Goal: Transaction & Acquisition: Subscribe to service/newsletter

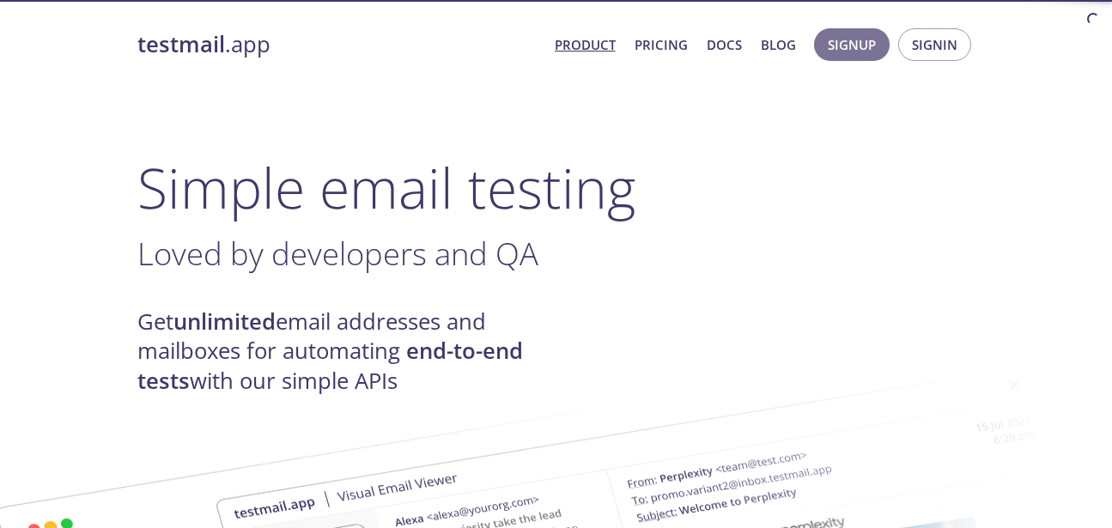
click at [849, 43] on span "Signup" at bounding box center [851, 44] width 48 height 22
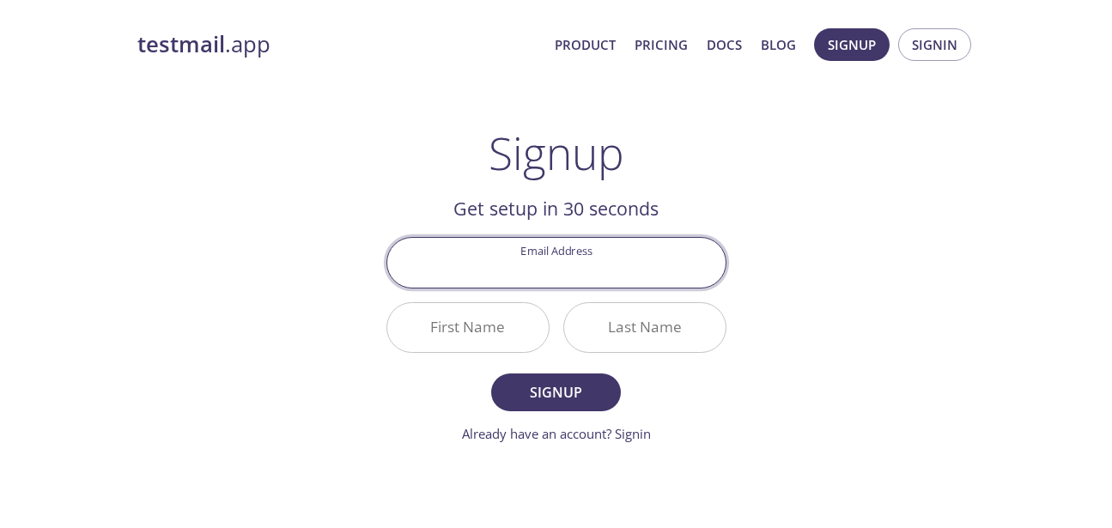
scroll to position [149, 0]
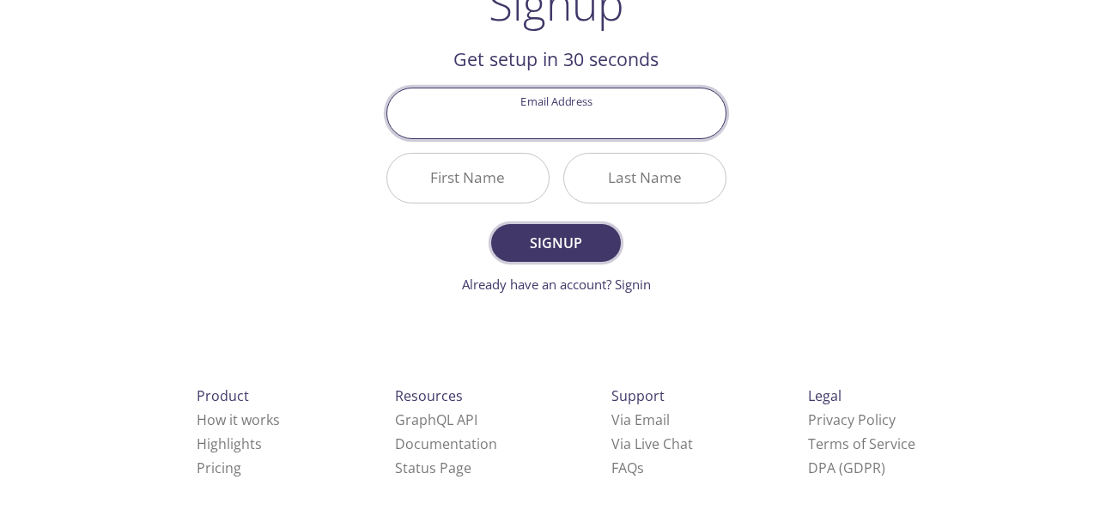
click at [561, 232] on span "Signup" at bounding box center [555, 243] width 91 height 24
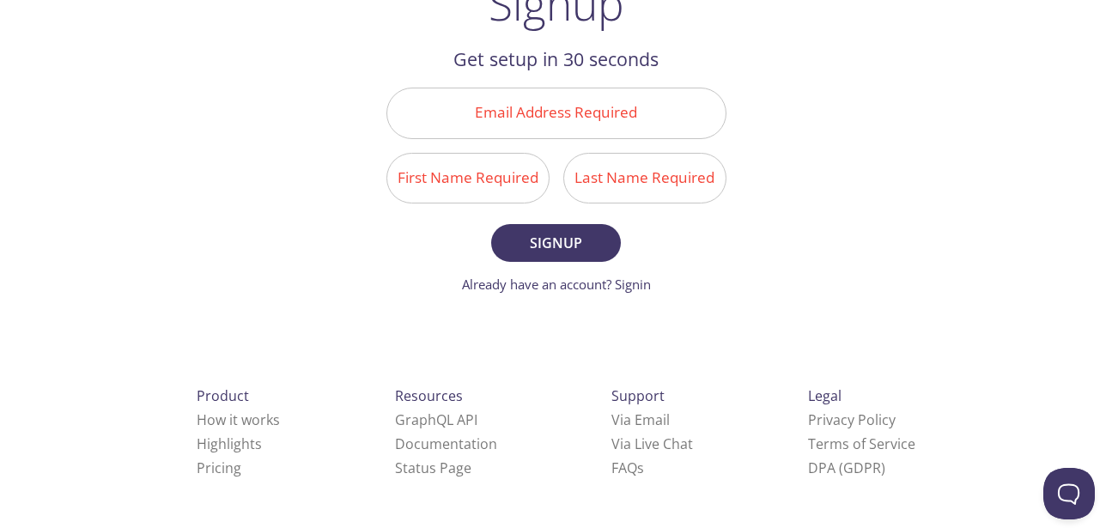
scroll to position [15, 0]
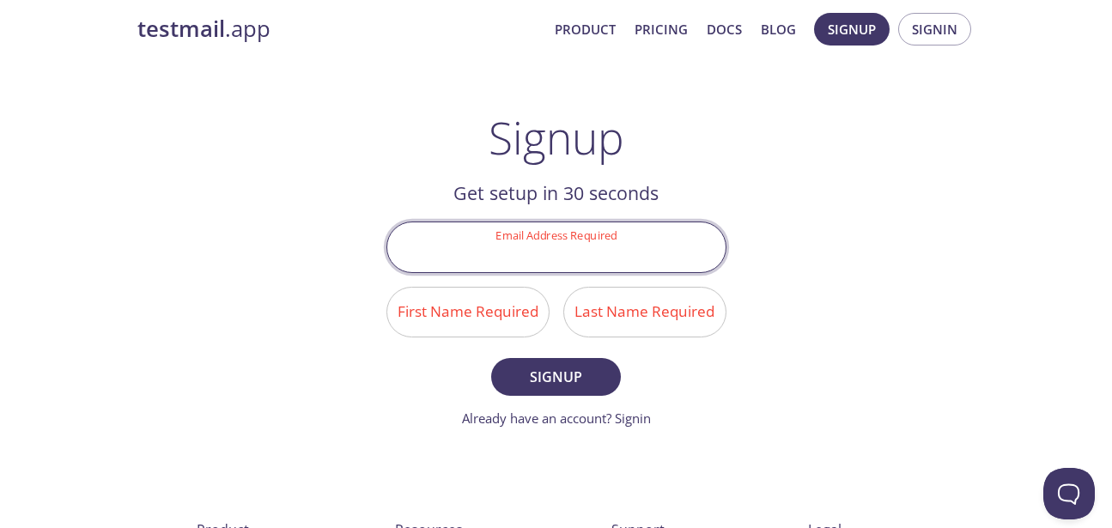
click at [627, 252] on input "Email Address Required" at bounding box center [556, 246] width 338 height 49
type input "[EMAIL_ADDRESS][DOMAIN_NAME]"
click at [496, 310] on input "First Name Required" at bounding box center [467, 312] width 161 height 49
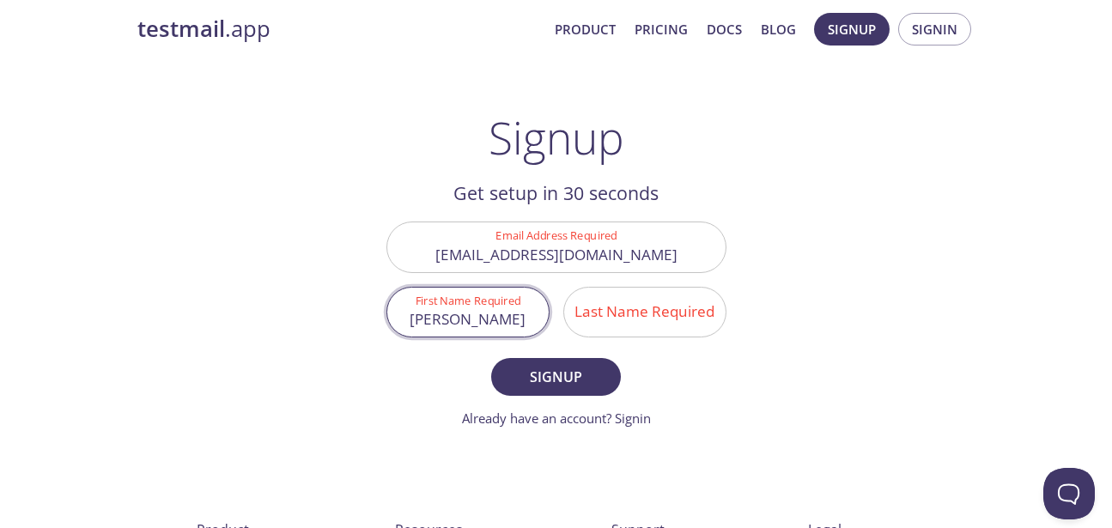
type input "[PERSON_NAME]"
click at [600, 332] on input "Last Name Required" at bounding box center [644, 312] width 161 height 49
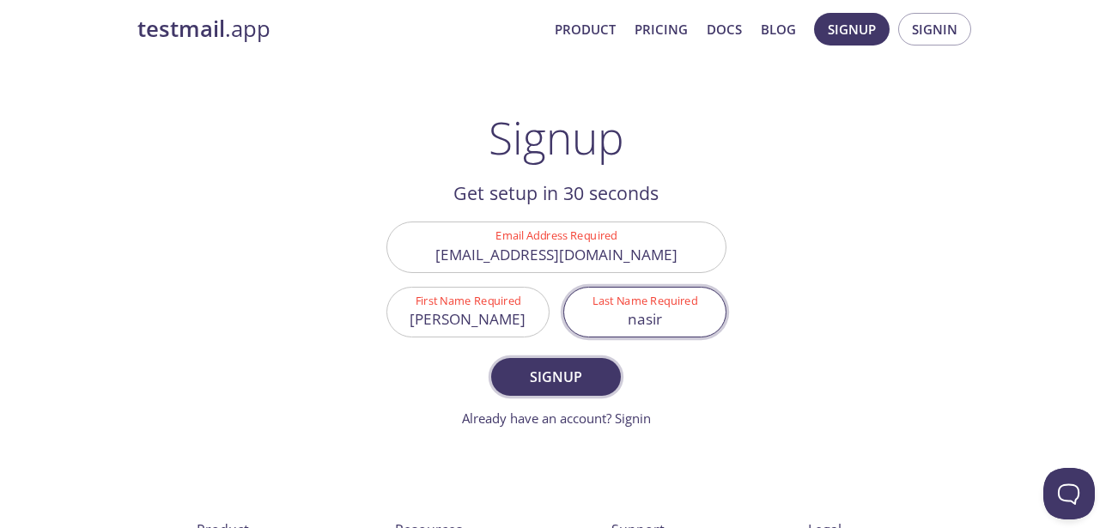
type input "nasir"
click at [552, 382] on span "Signup" at bounding box center [555, 377] width 91 height 24
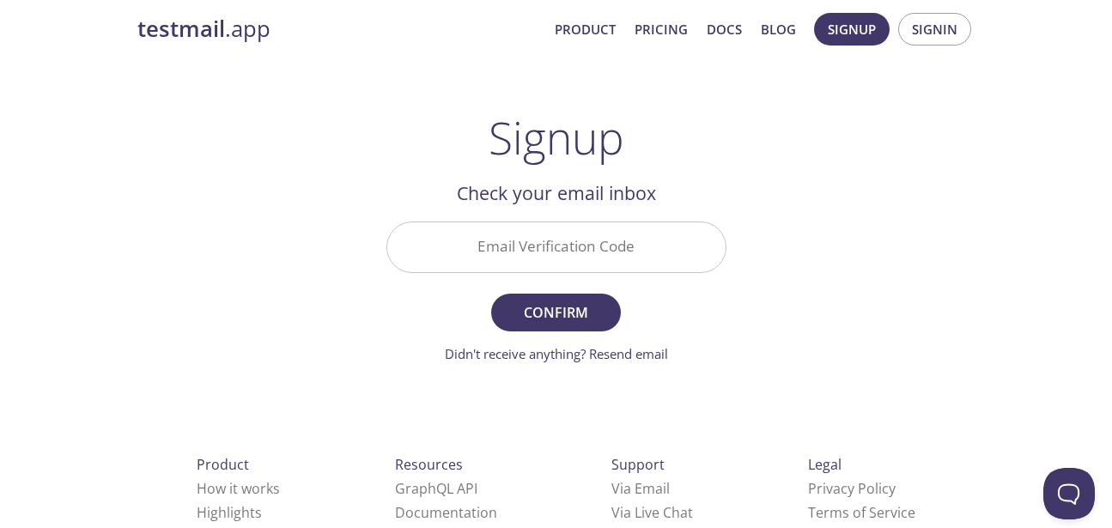
click at [558, 259] on input "Email Verification Code" at bounding box center [556, 246] width 338 height 49
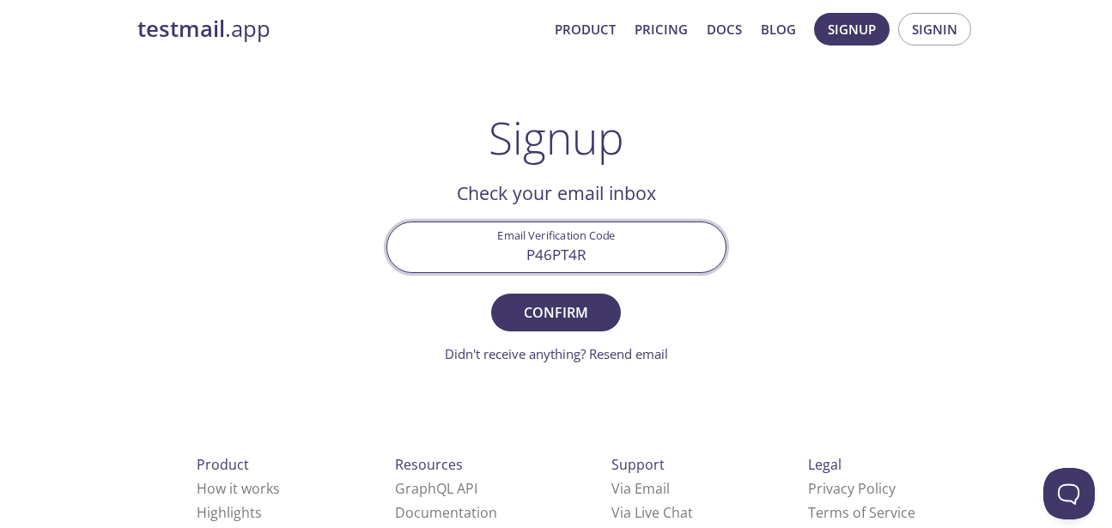
type input "P46PT4R"
click at [491, 294] on button "Confirm" at bounding box center [555, 313] width 129 height 38
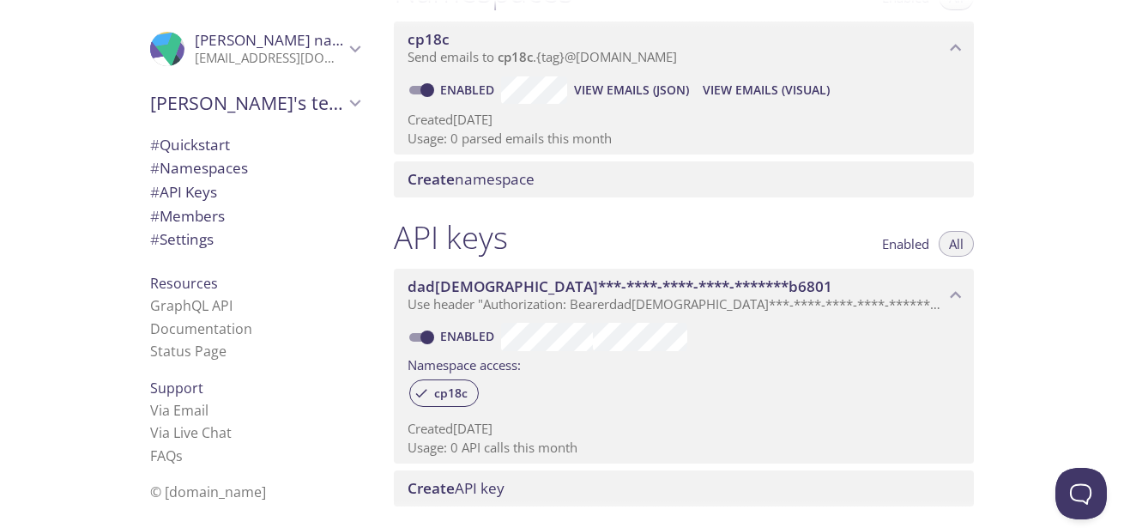
scroll to position [247, 0]
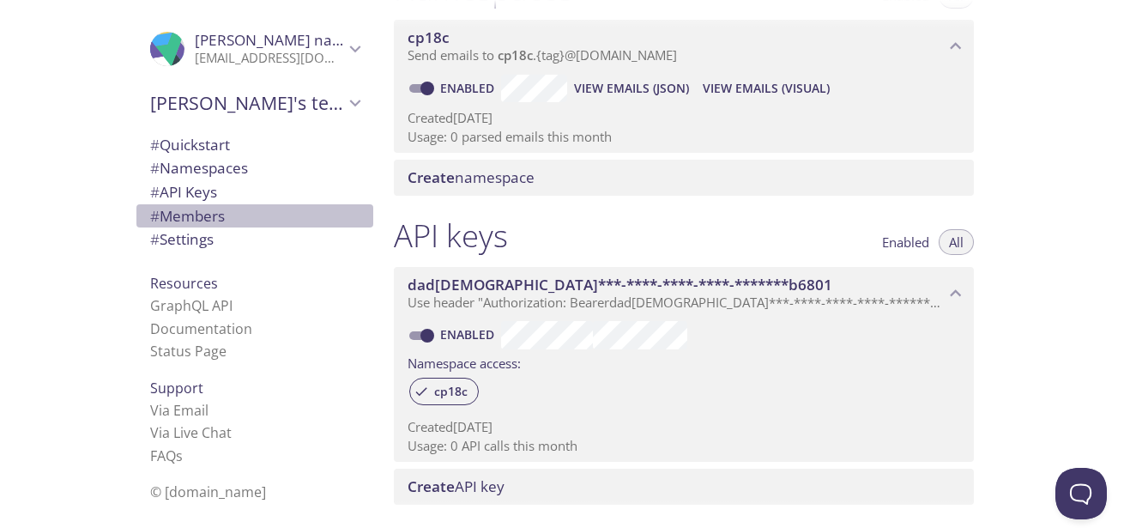
click at [240, 223] on span "# Members" at bounding box center [254, 216] width 209 height 22
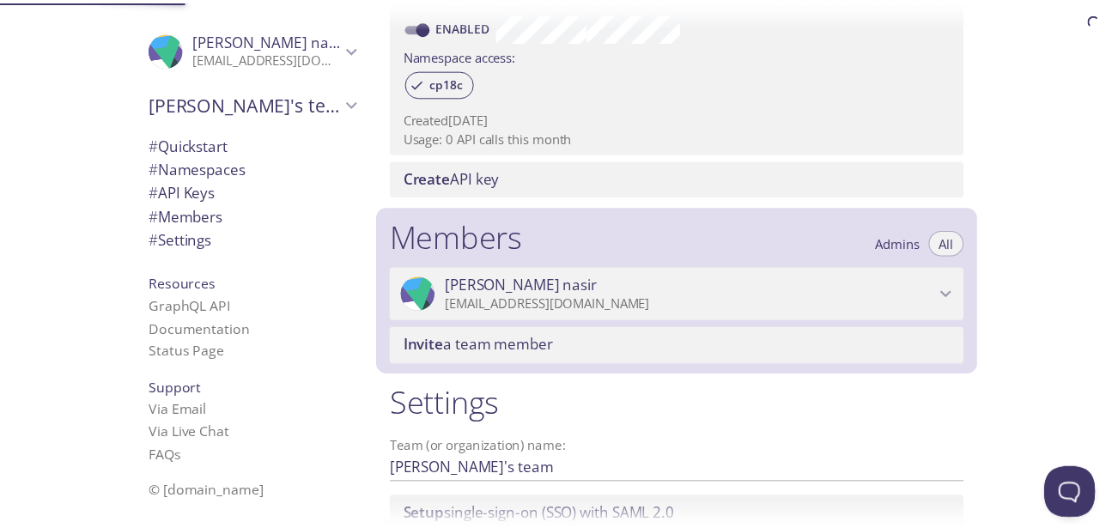
scroll to position [693, 0]
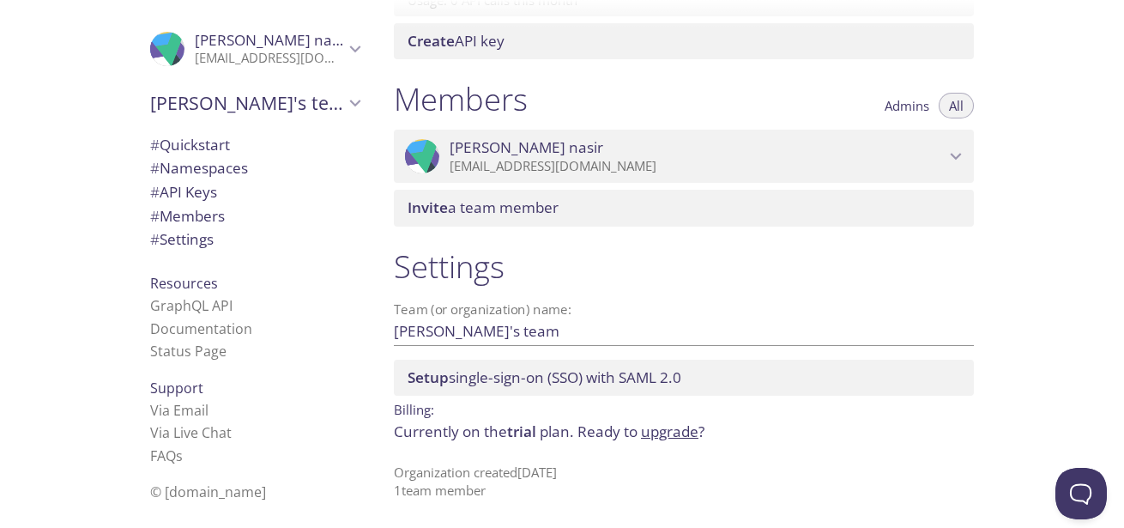
click at [660, 430] on link "upgrade" at bounding box center [670, 431] width 58 height 20
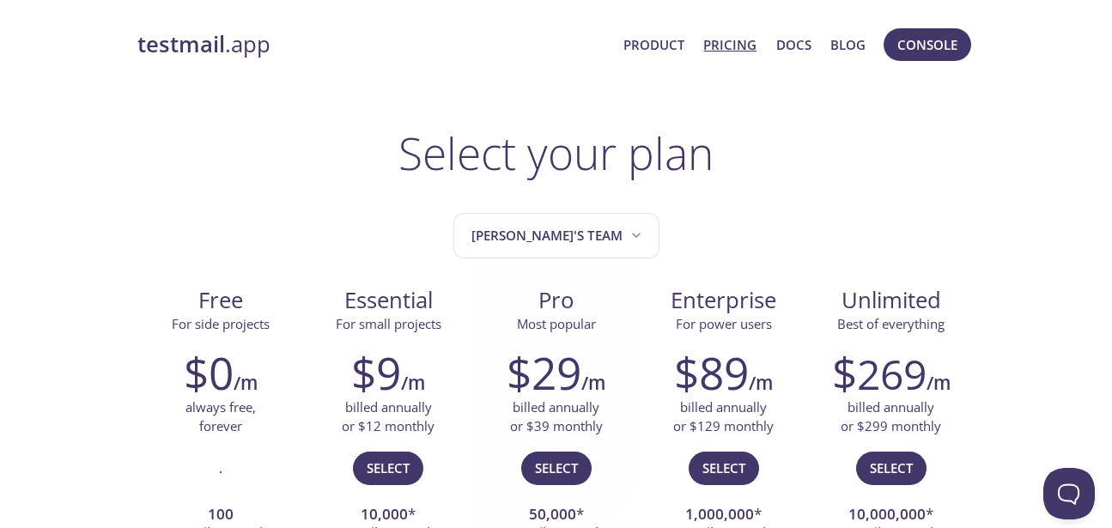
scroll to position [2, 0]
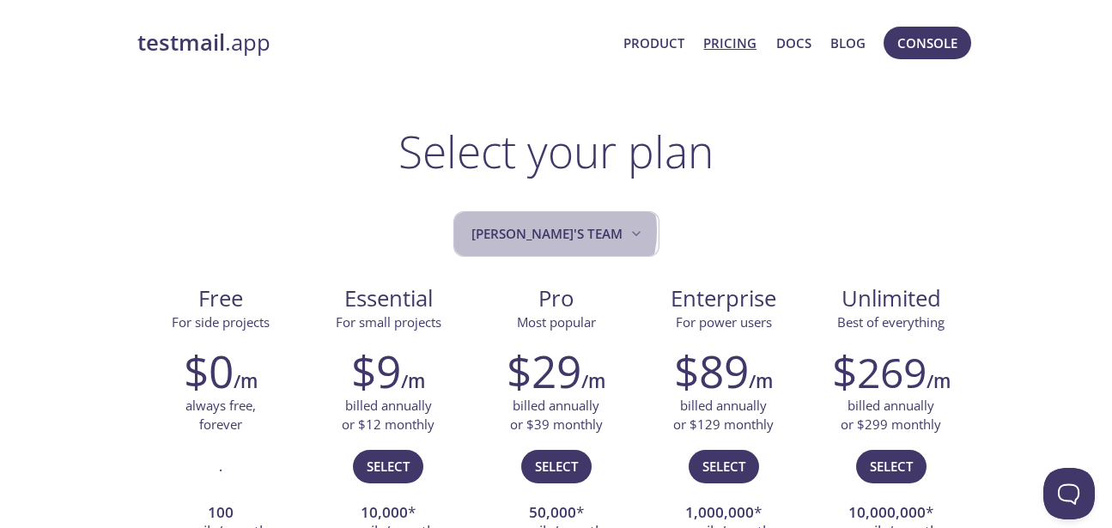
click at [580, 231] on span "[PERSON_NAME]'s team" at bounding box center [557, 233] width 173 height 23
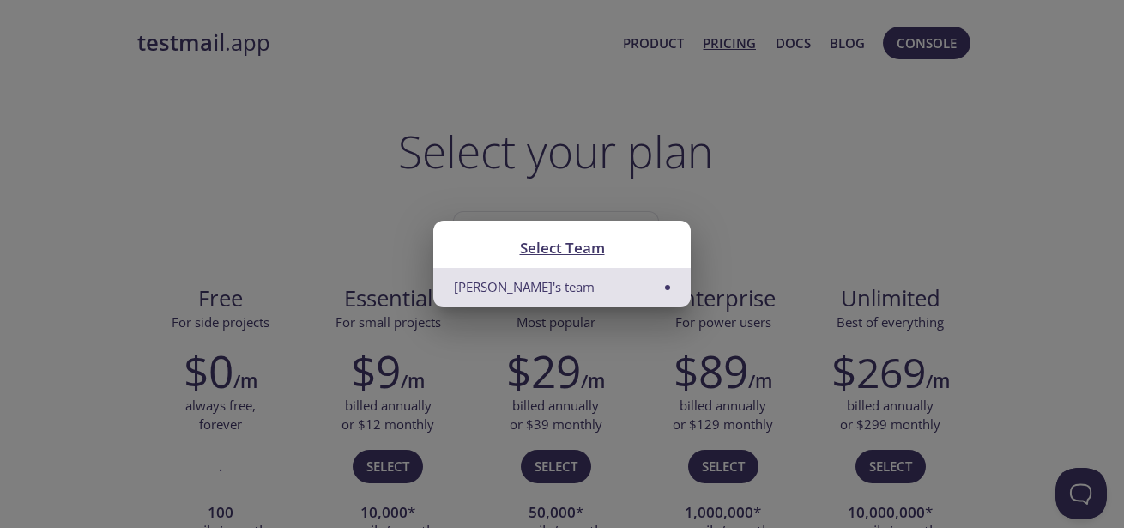
click at [732, 217] on div "Select Team [PERSON_NAME]'s team" at bounding box center [562, 264] width 1124 height 528
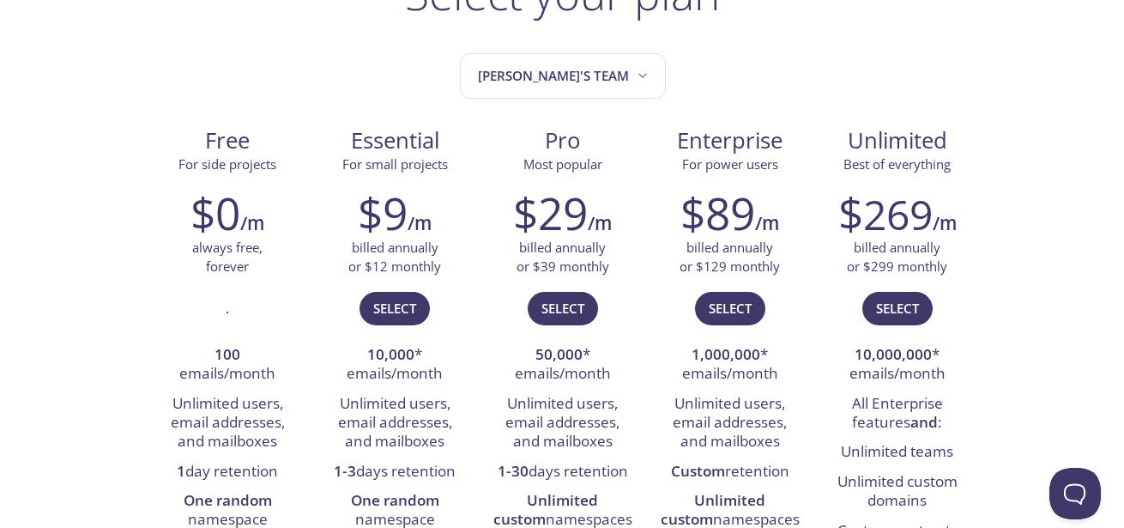
scroll to position [122, 0]
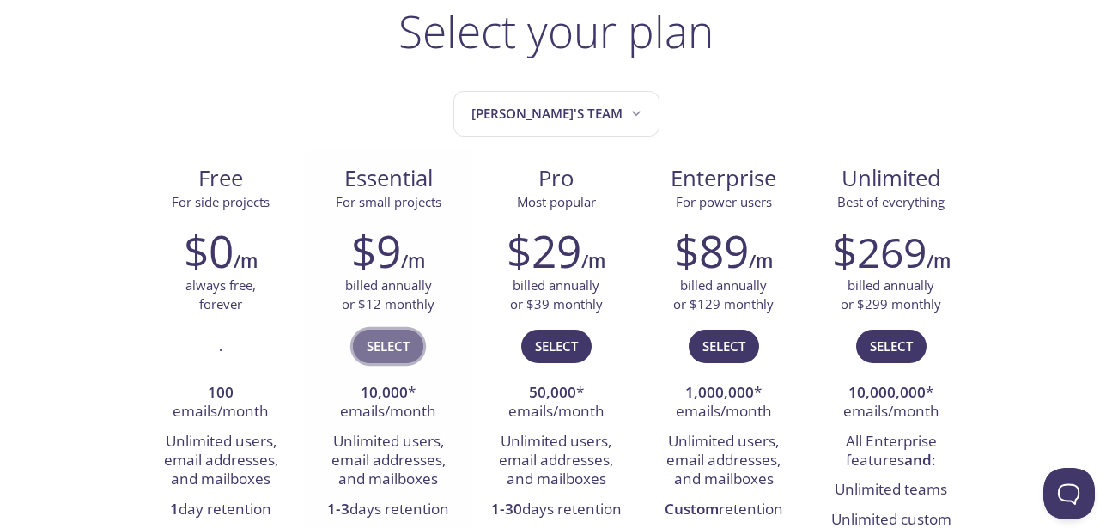
click at [383, 342] on span "Select" at bounding box center [388, 346] width 43 height 22
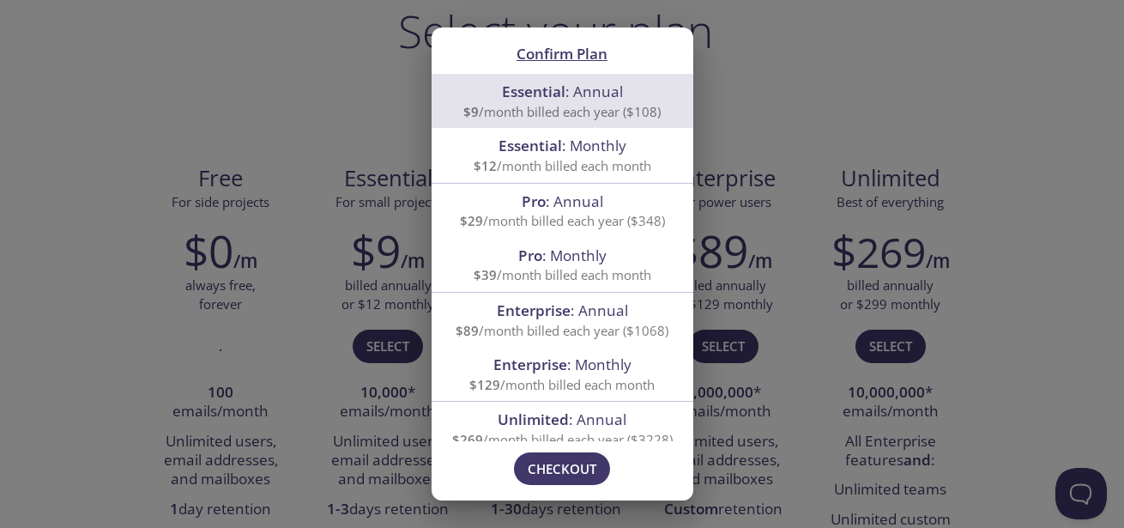
scroll to position [69, 0]
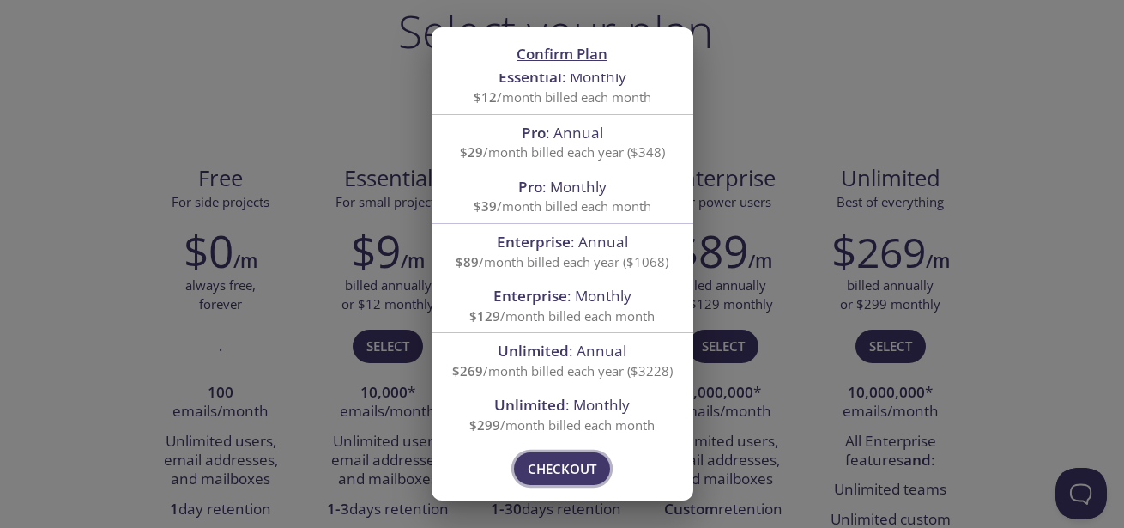
click at [563, 473] on span "Checkout" at bounding box center [562, 469] width 69 height 22
